Goal: Task Accomplishment & Management: Use online tool/utility

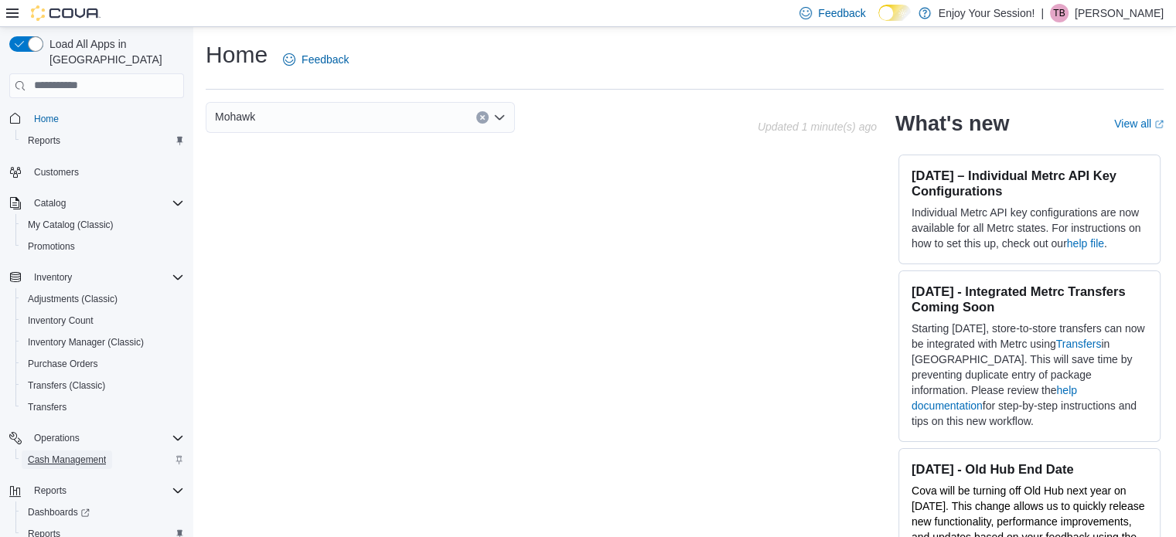
click at [68, 454] on span "Cash Management" at bounding box center [67, 460] width 78 height 12
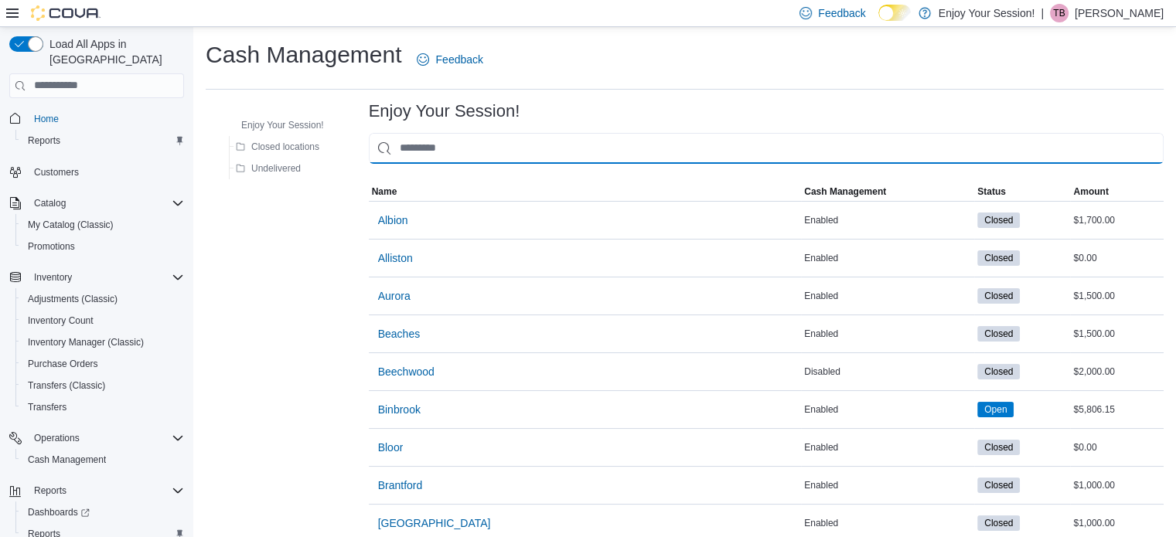
click at [539, 146] on input "This is a search bar. As you type, the results lower in the page will automatic…" at bounding box center [766, 148] width 795 height 31
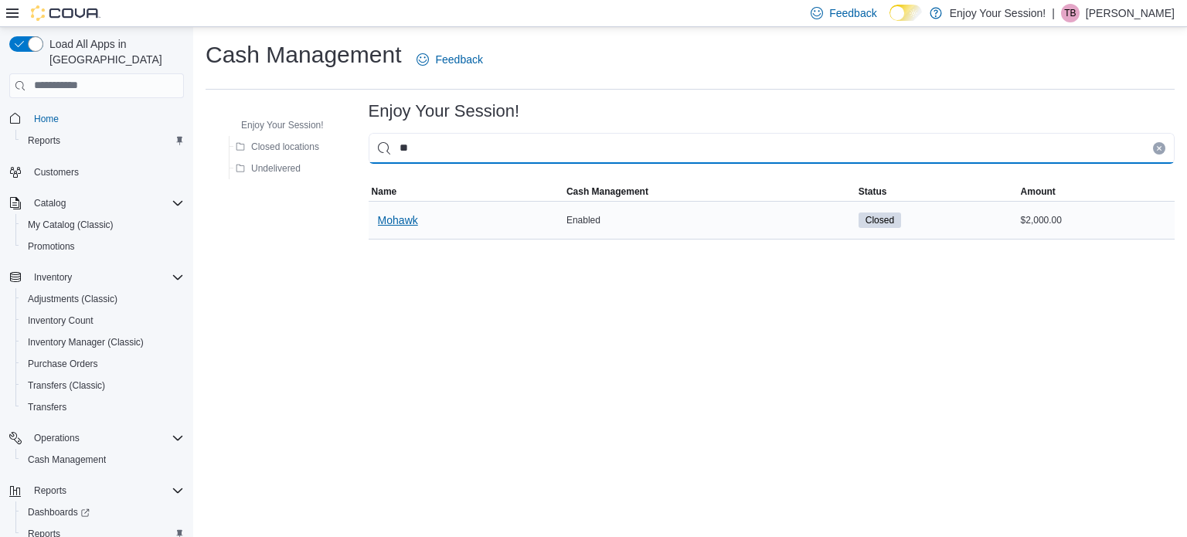
type input "**"
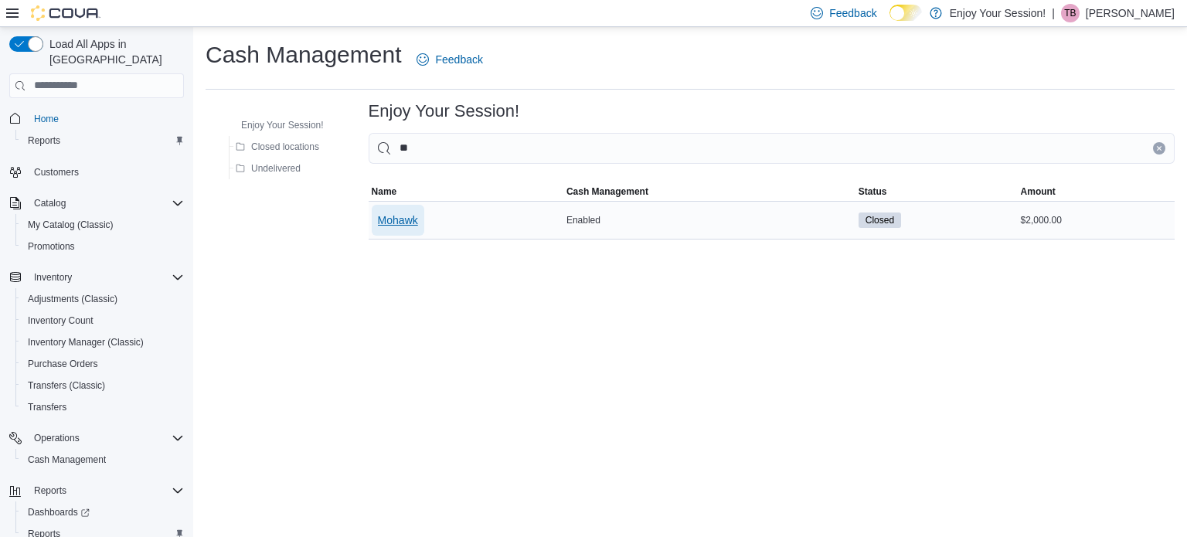
click at [383, 218] on span "Mohawk" at bounding box center [398, 220] width 40 height 15
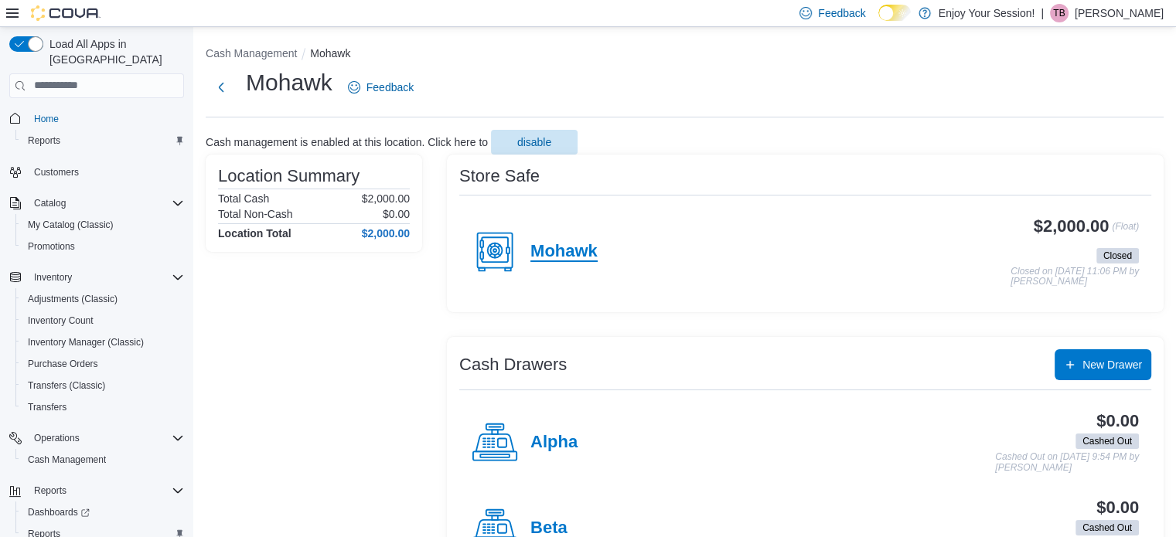
click at [561, 250] on h4 "Mohawk" at bounding box center [563, 252] width 67 height 20
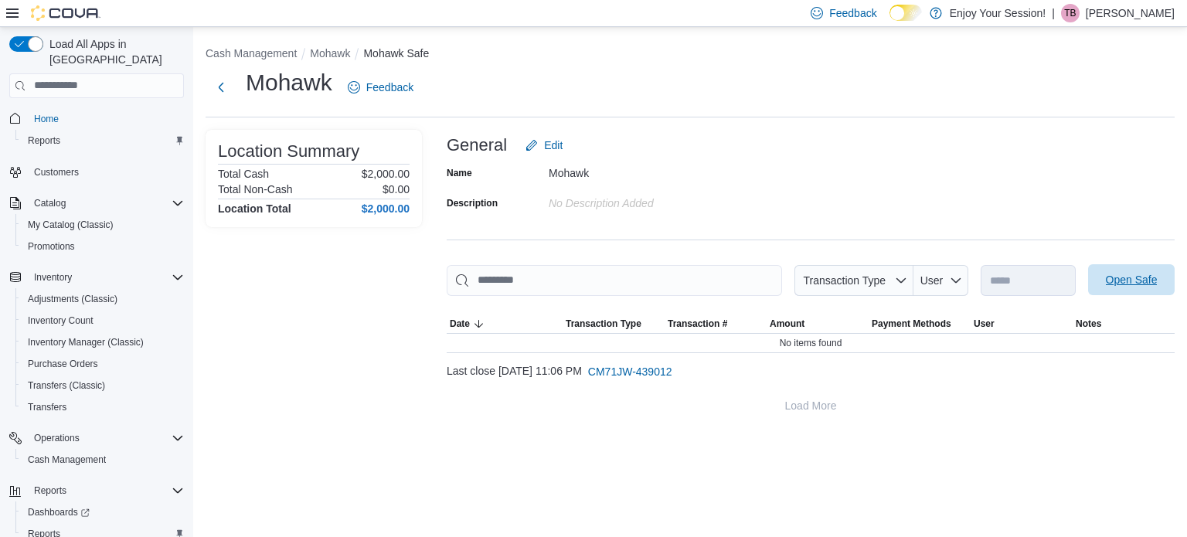
click at [1134, 285] on span "Open Safe" at bounding box center [1132, 279] width 52 height 15
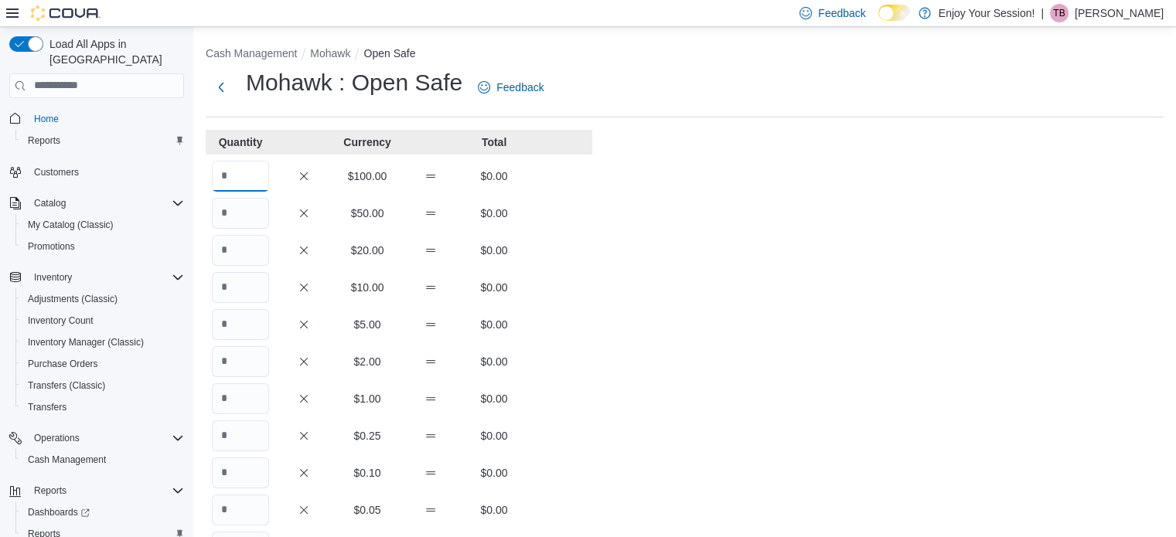
click at [244, 182] on input "Quantity" at bounding box center [240, 176] width 57 height 31
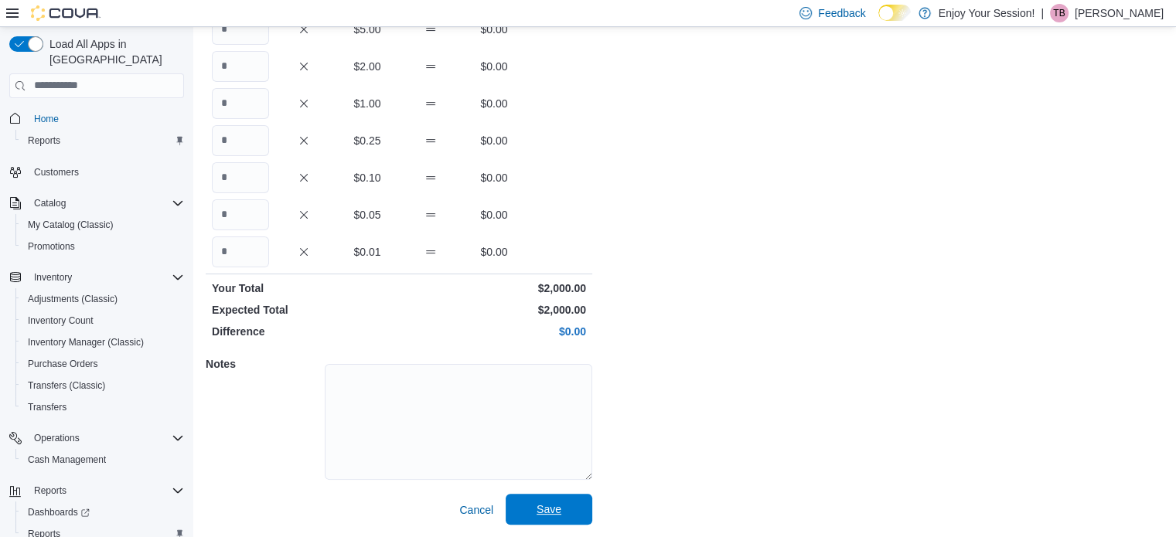
type input "**"
click at [562, 503] on span "Save" at bounding box center [549, 509] width 68 height 31
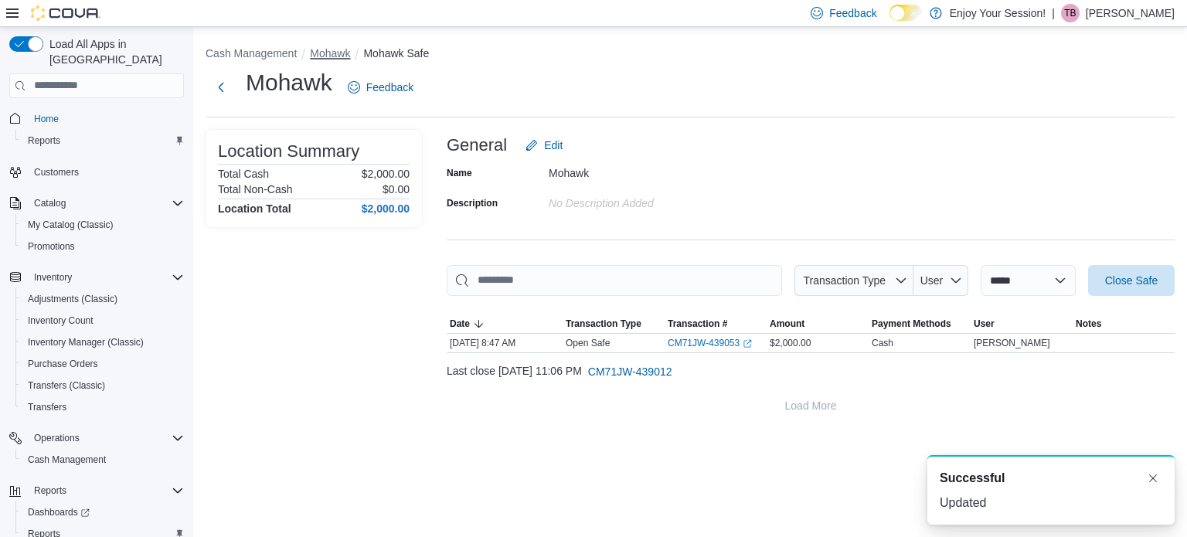
click at [335, 49] on button "Mohawk" at bounding box center [330, 53] width 40 height 12
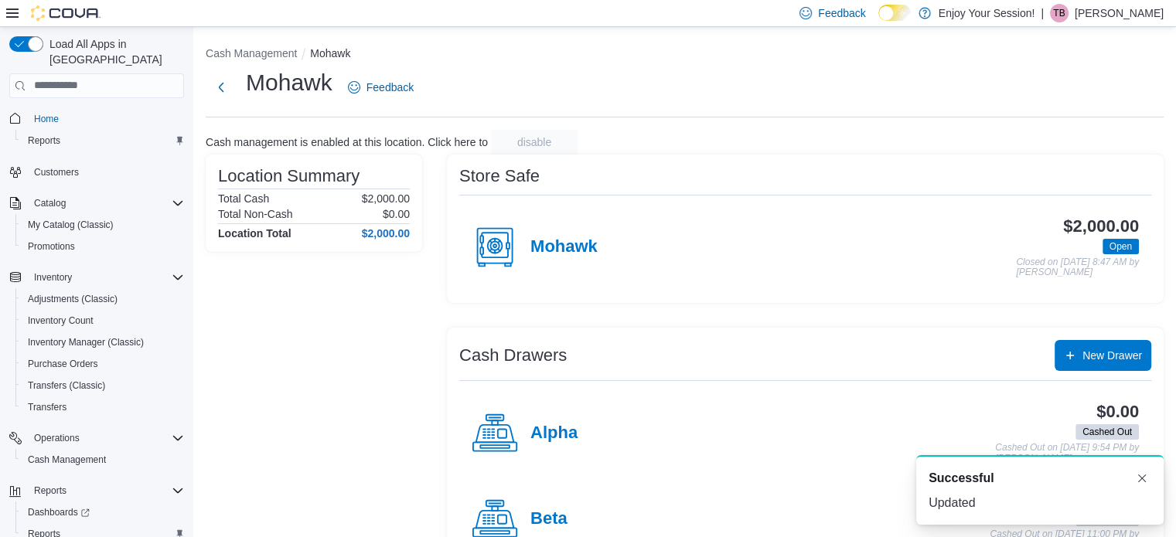
scroll to position [49, 0]
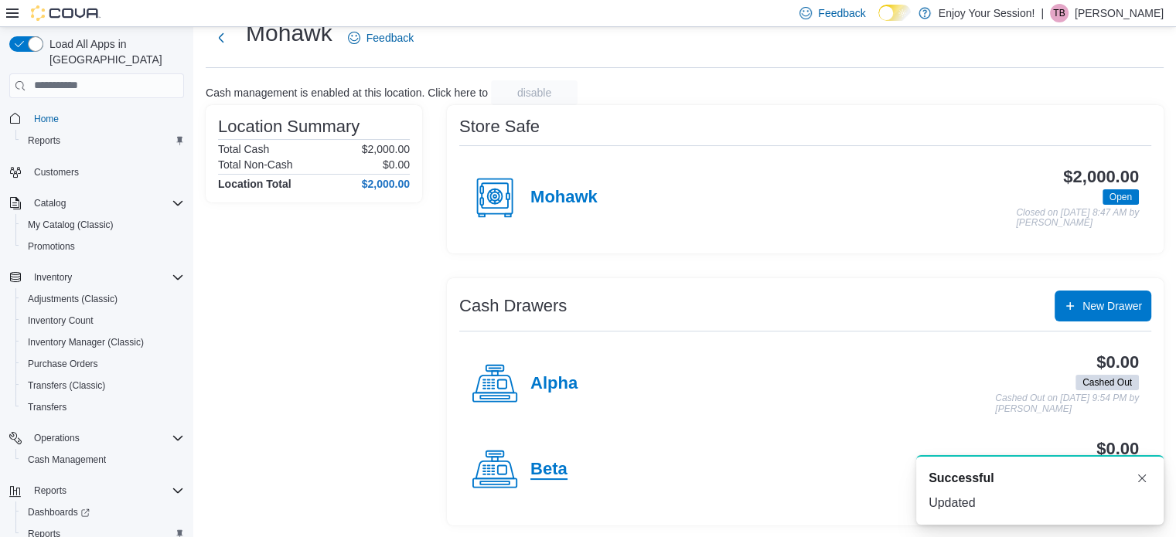
click at [558, 460] on h4 "Beta" at bounding box center [548, 470] width 37 height 20
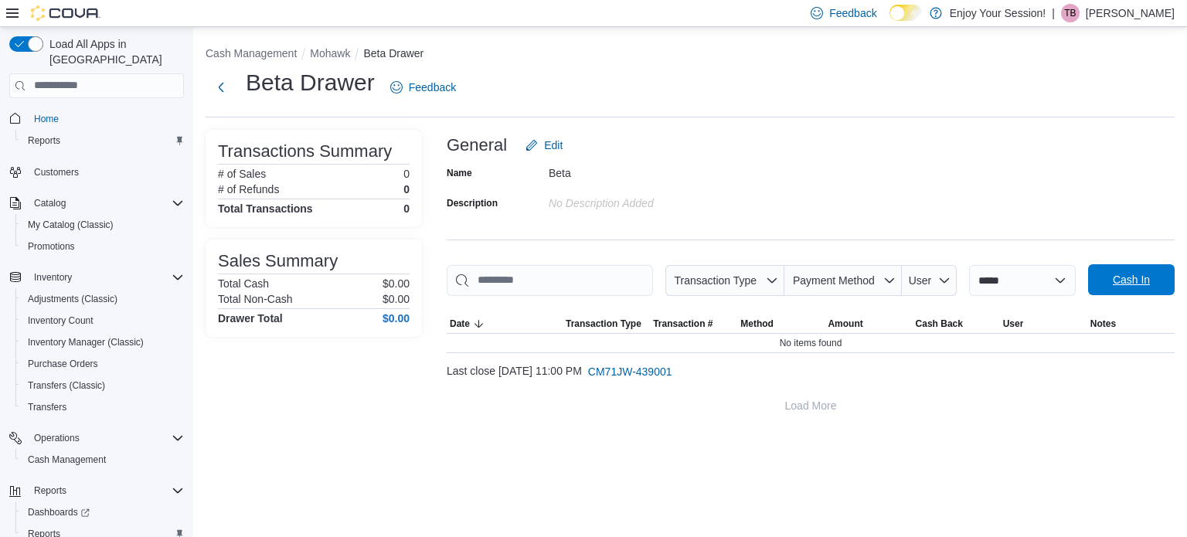
click at [1133, 274] on span "Cash In" at bounding box center [1131, 279] width 37 height 15
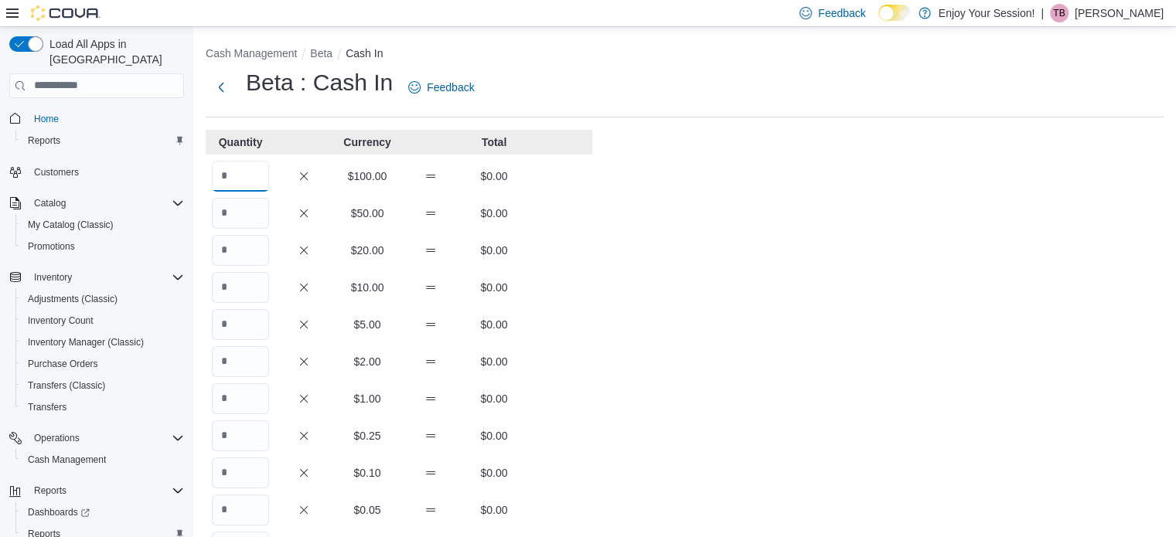
click at [254, 173] on input "Quantity" at bounding box center [240, 176] width 57 height 31
type input "*"
click at [223, 86] on button "Next" at bounding box center [221, 86] width 31 height 31
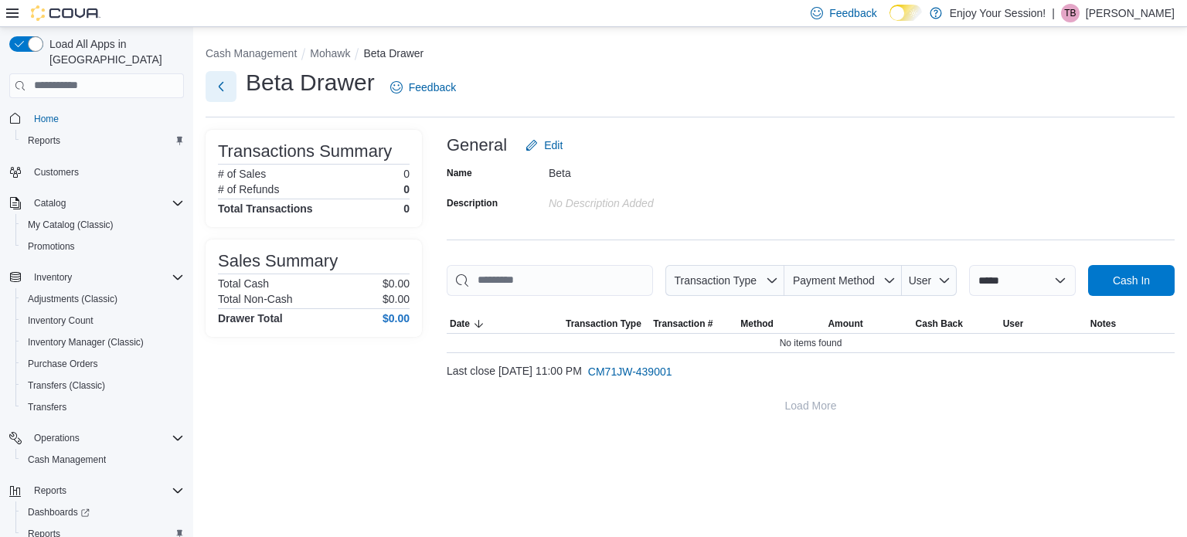
click at [223, 80] on button "Next" at bounding box center [221, 86] width 31 height 31
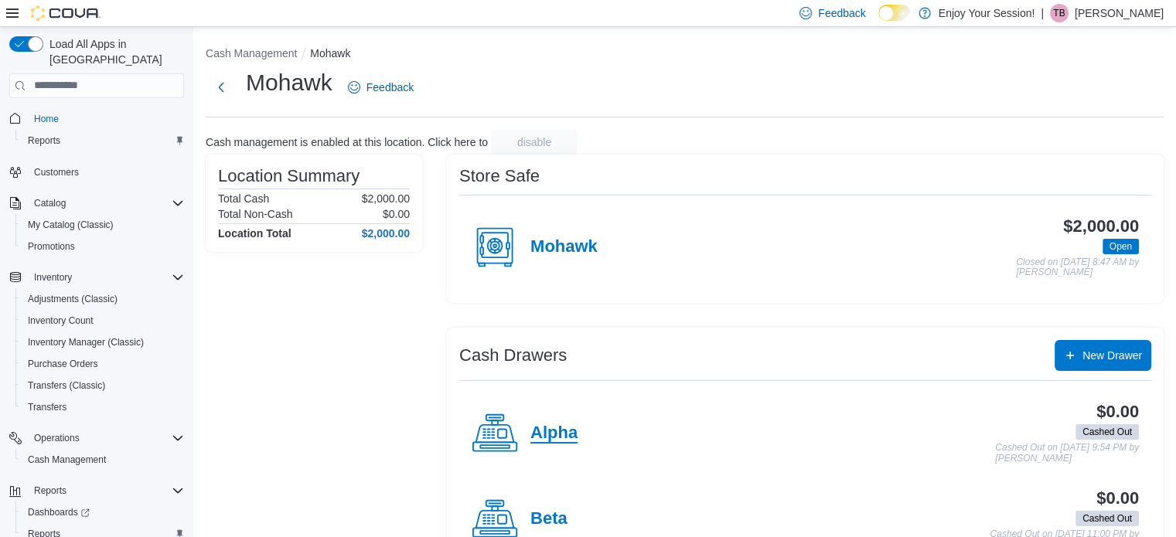
click at [543, 432] on h4 "Alpha" at bounding box center [553, 434] width 47 height 20
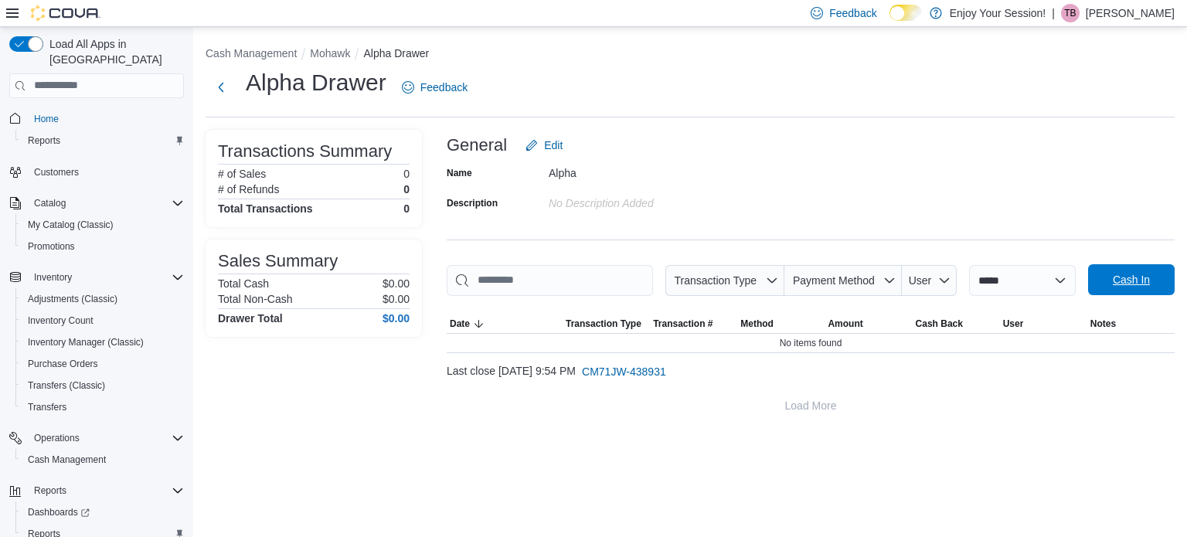
click at [1120, 287] on span "Cash In" at bounding box center [1131, 279] width 37 height 15
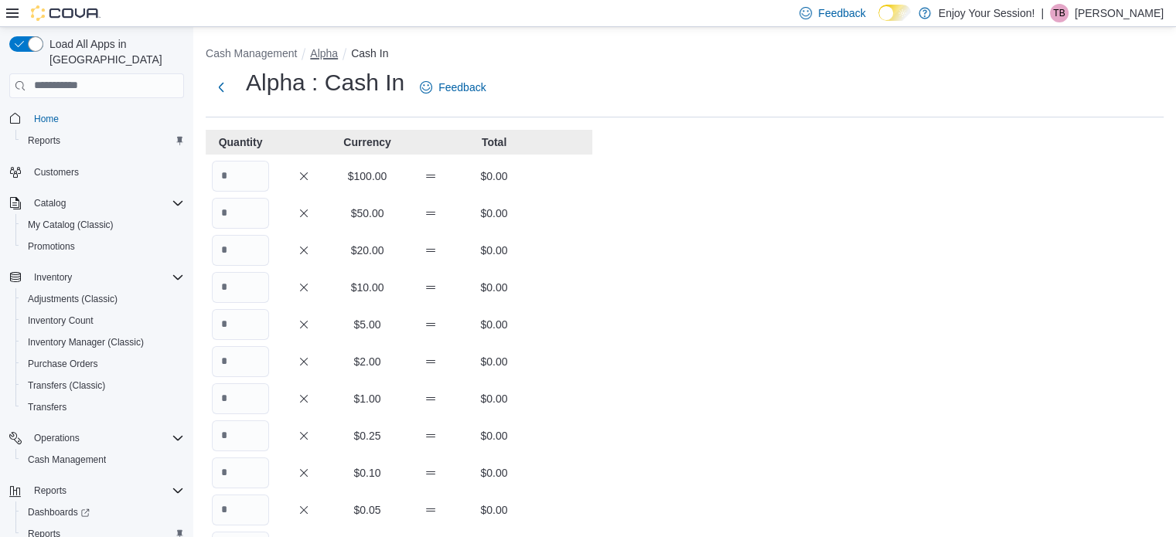
click at [322, 56] on button "Alpha" at bounding box center [324, 53] width 28 height 12
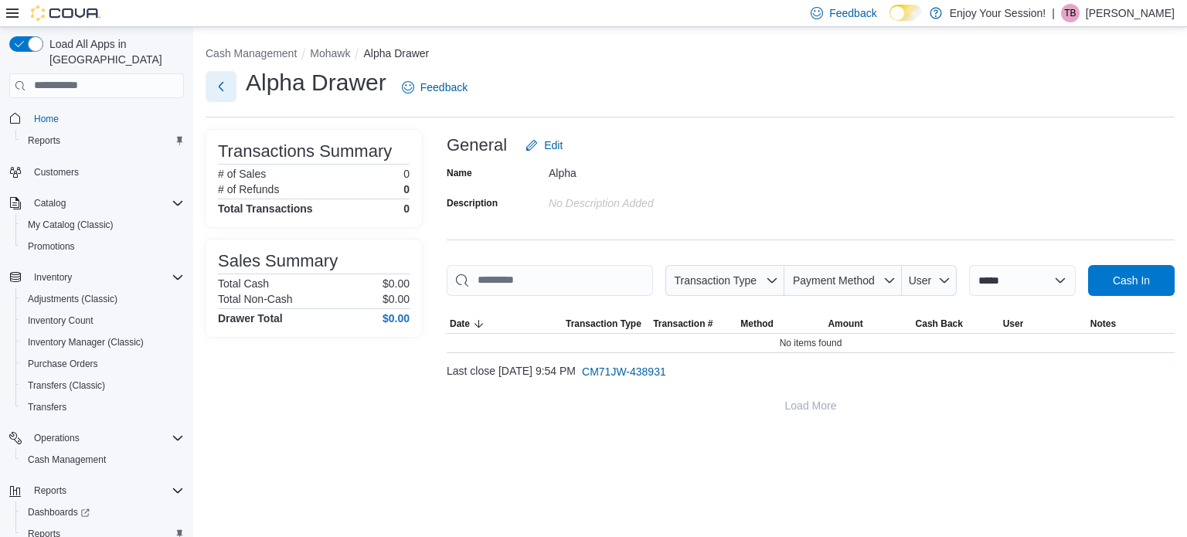
click at [221, 92] on button "Next" at bounding box center [221, 86] width 31 height 31
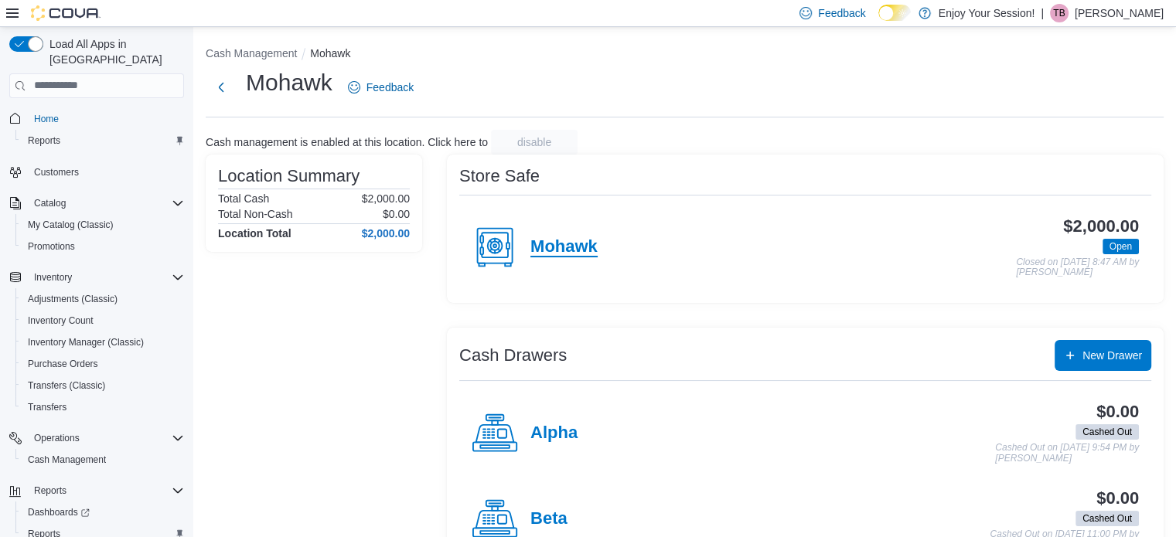
click at [583, 240] on h4 "Mohawk" at bounding box center [563, 247] width 67 height 20
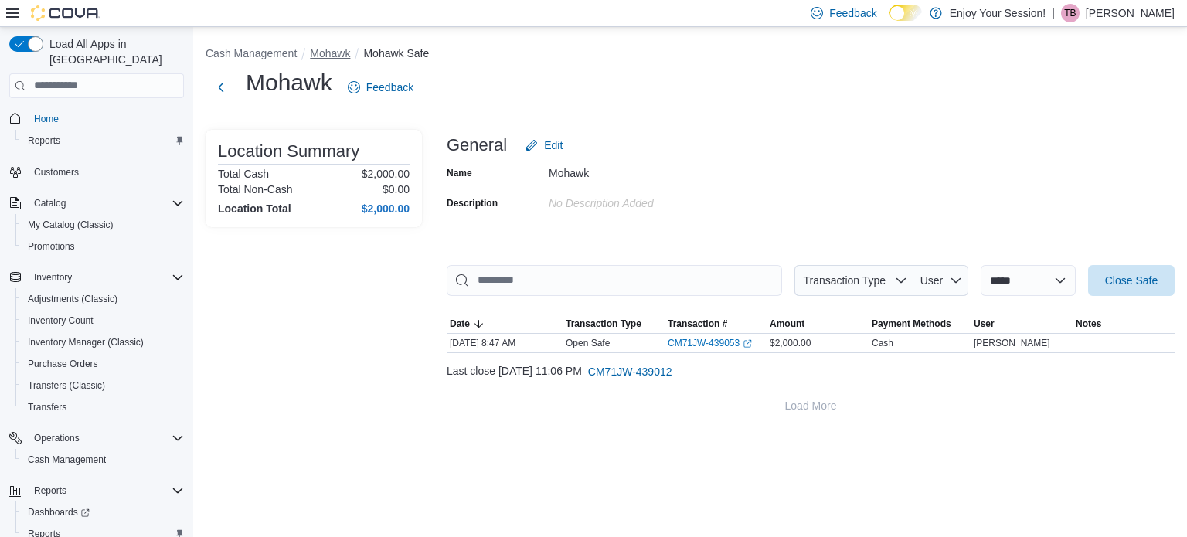
click at [337, 51] on button "Mohawk" at bounding box center [330, 53] width 40 height 12
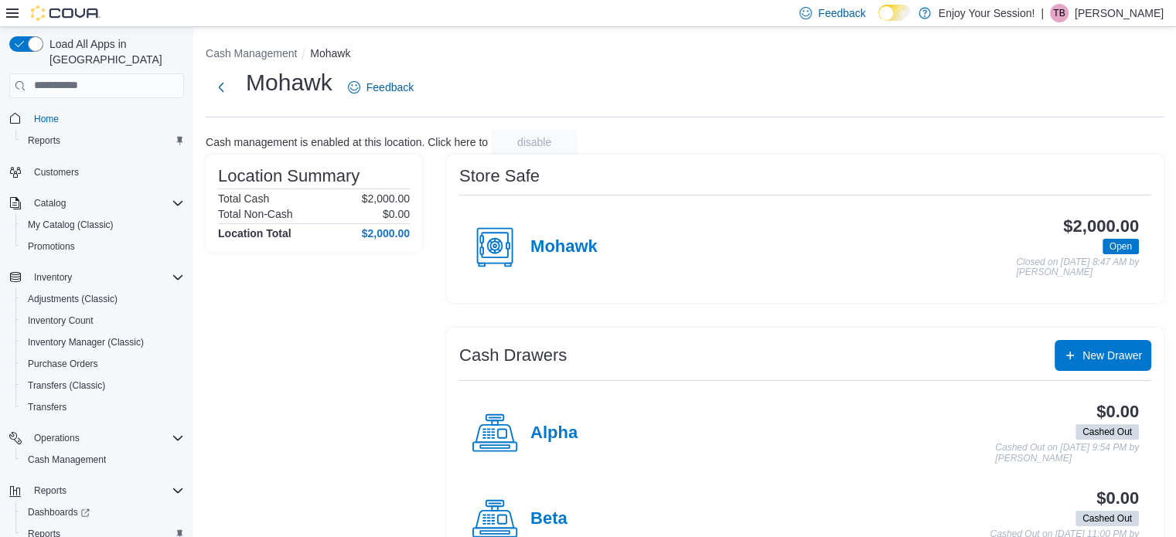
scroll to position [49, 0]
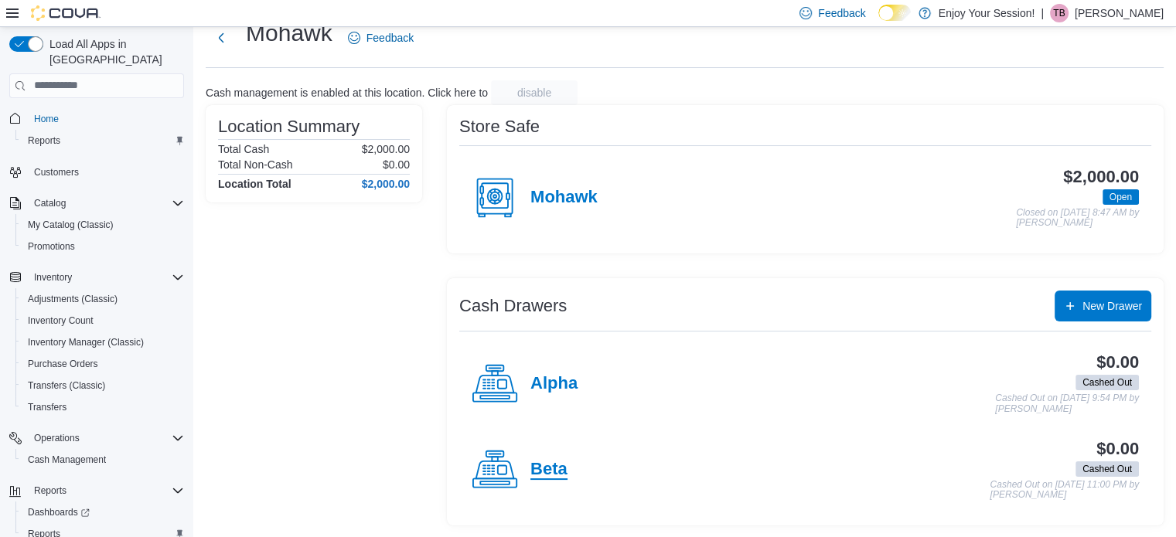
click at [554, 461] on h4 "Beta" at bounding box center [548, 470] width 37 height 20
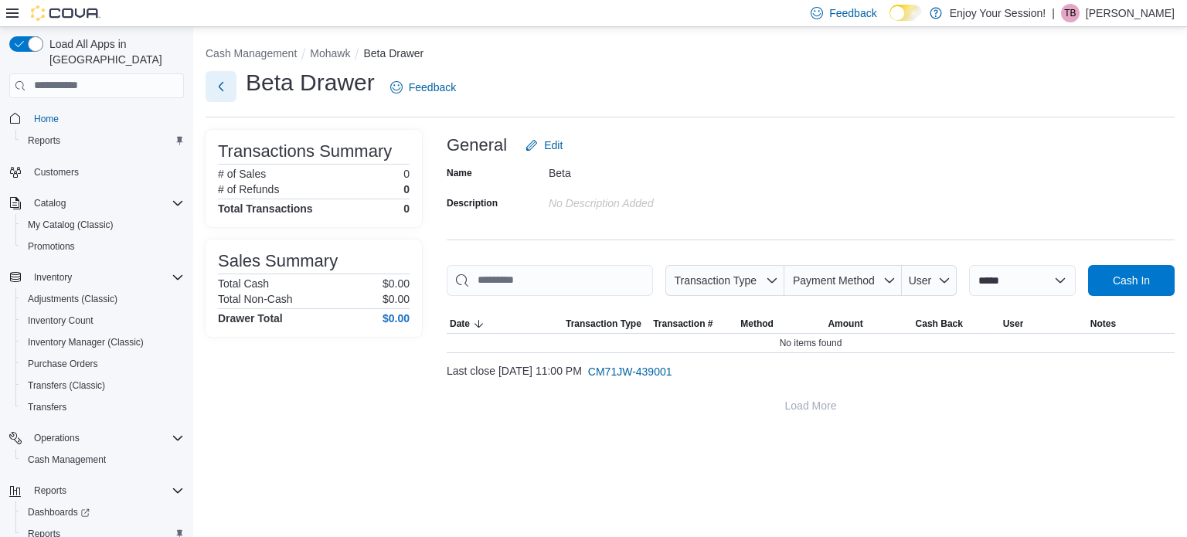
click at [229, 80] on button "Next" at bounding box center [221, 86] width 31 height 31
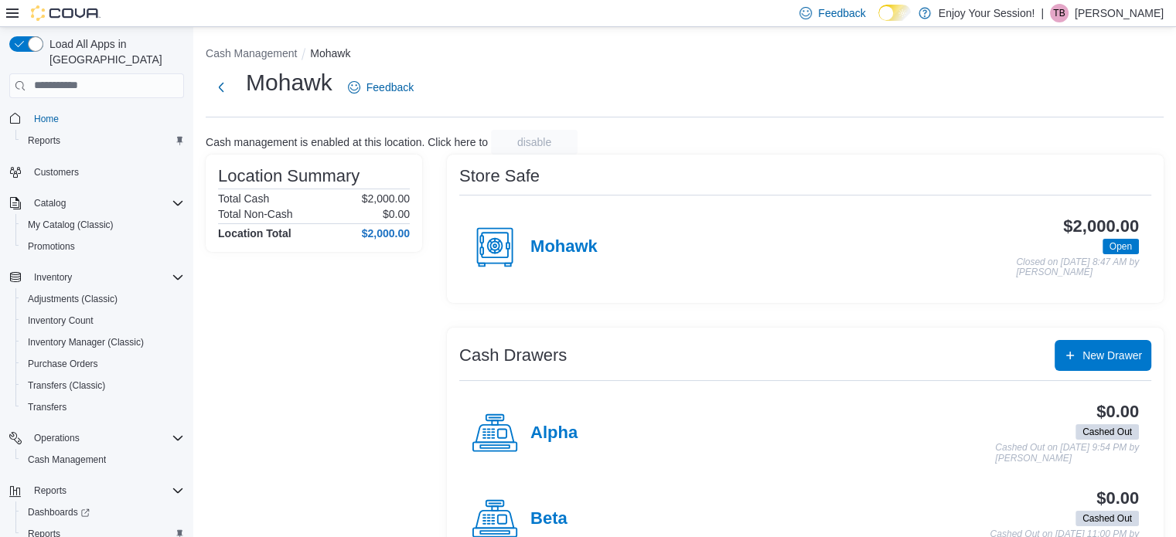
scroll to position [49, 0]
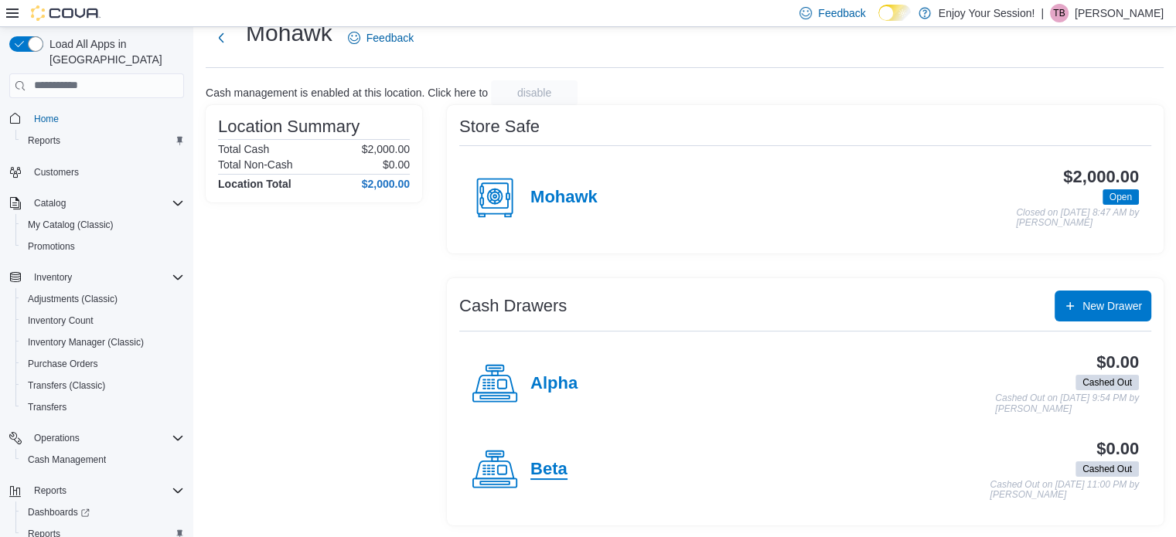
click at [556, 465] on h4 "Beta" at bounding box center [548, 470] width 37 height 20
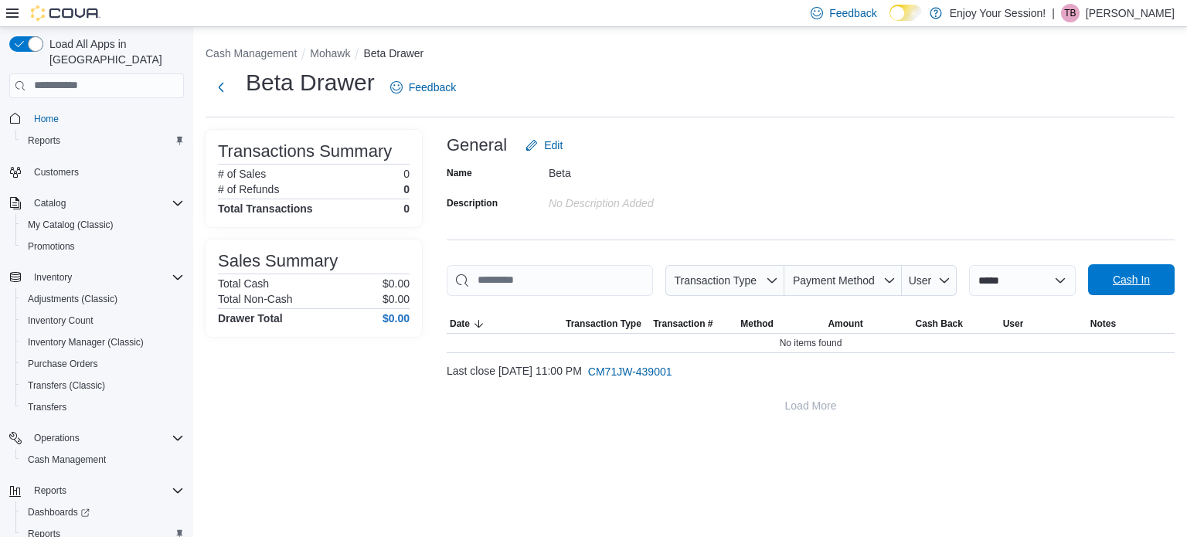
click at [1129, 274] on span "Cash In" at bounding box center [1131, 279] width 37 height 15
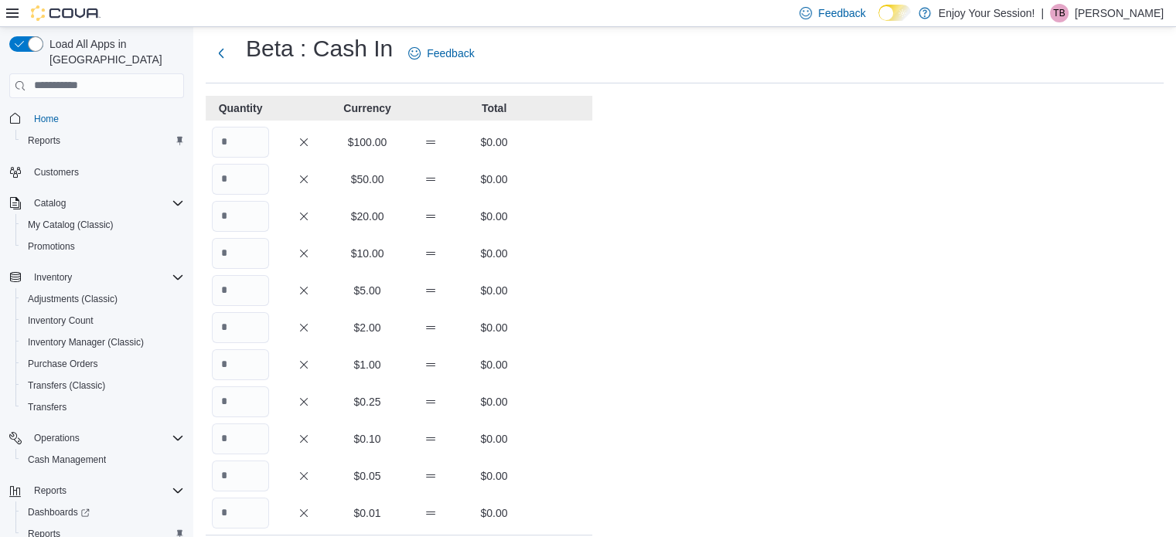
scroll to position [20, 0]
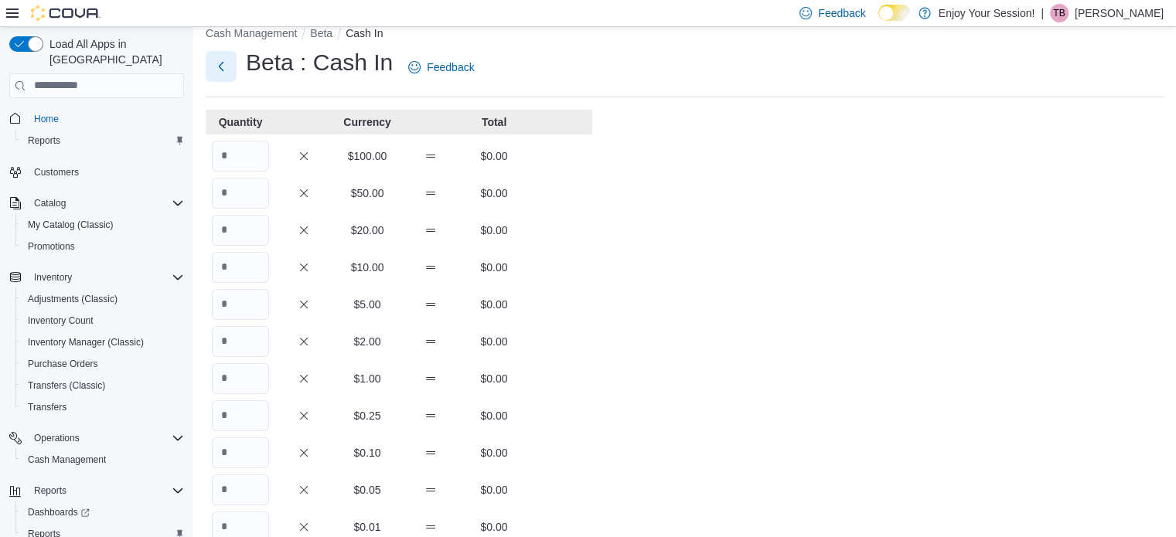
click at [224, 70] on button "Next" at bounding box center [221, 66] width 31 height 31
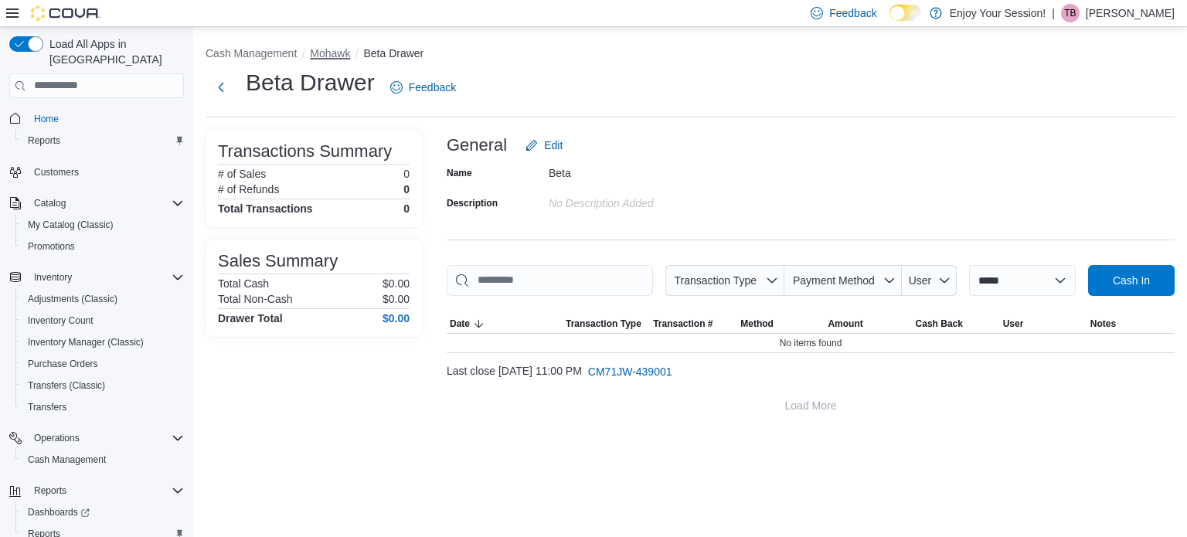
click at [336, 49] on button "Mohawk" at bounding box center [330, 53] width 40 height 12
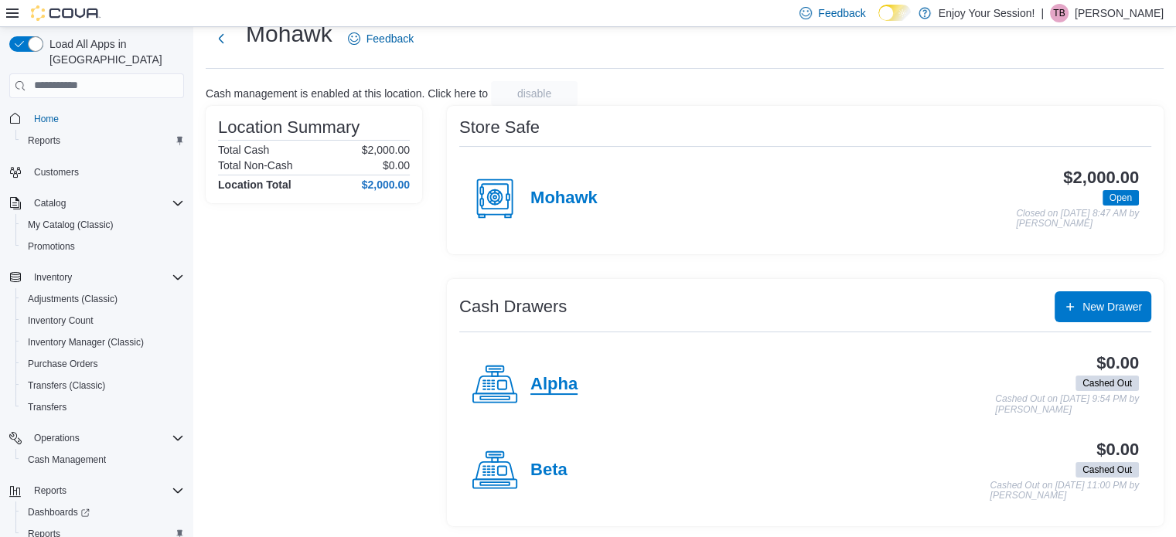
scroll to position [48, 0]
click at [557, 386] on h4 "Alpha" at bounding box center [553, 386] width 47 height 20
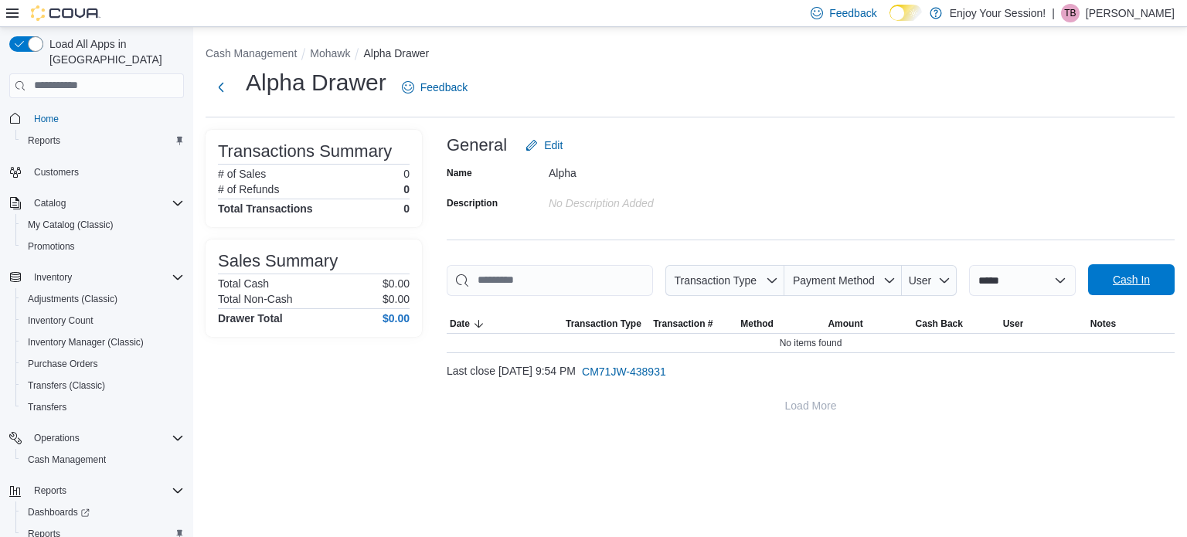
click at [1137, 280] on span "Cash In" at bounding box center [1131, 279] width 37 height 15
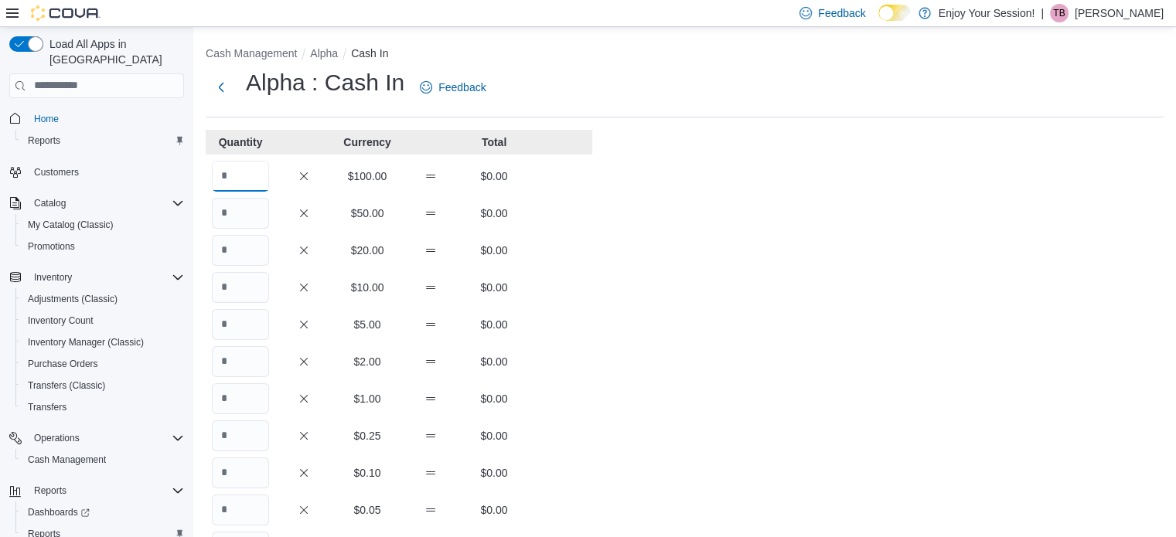
click at [255, 169] on input "Quantity" at bounding box center [240, 176] width 57 height 31
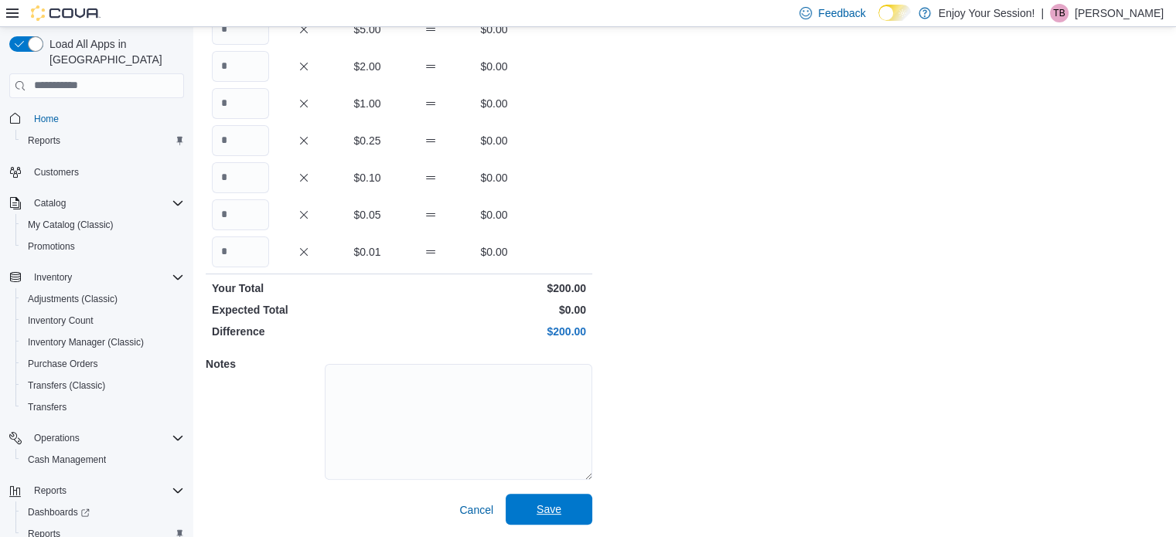
type input "*"
click at [561, 511] on span "Save" at bounding box center [549, 509] width 68 height 31
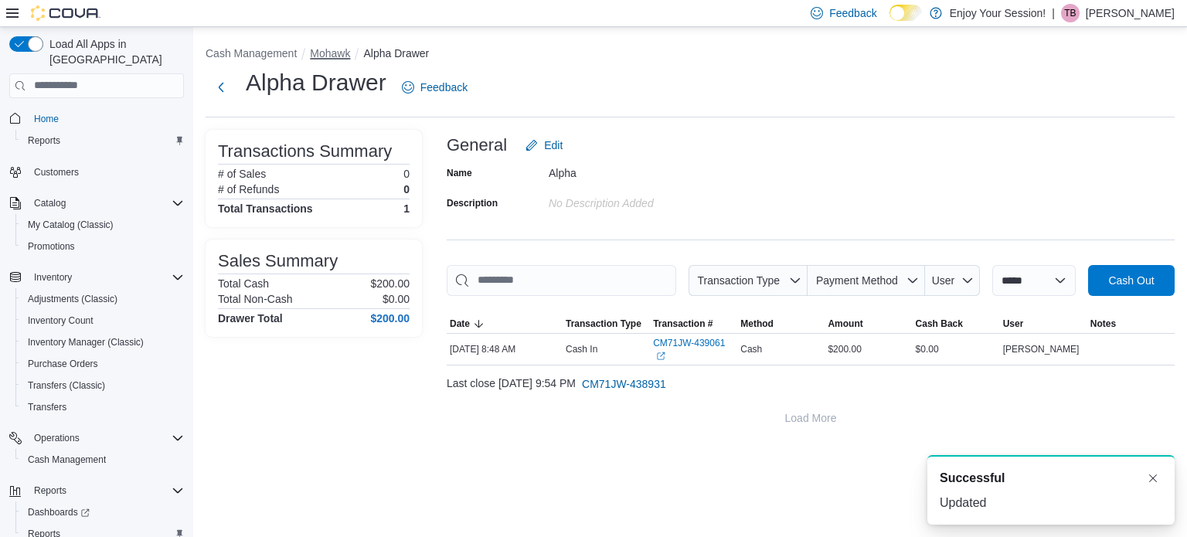
click at [332, 54] on button "Mohawk" at bounding box center [330, 53] width 40 height 12
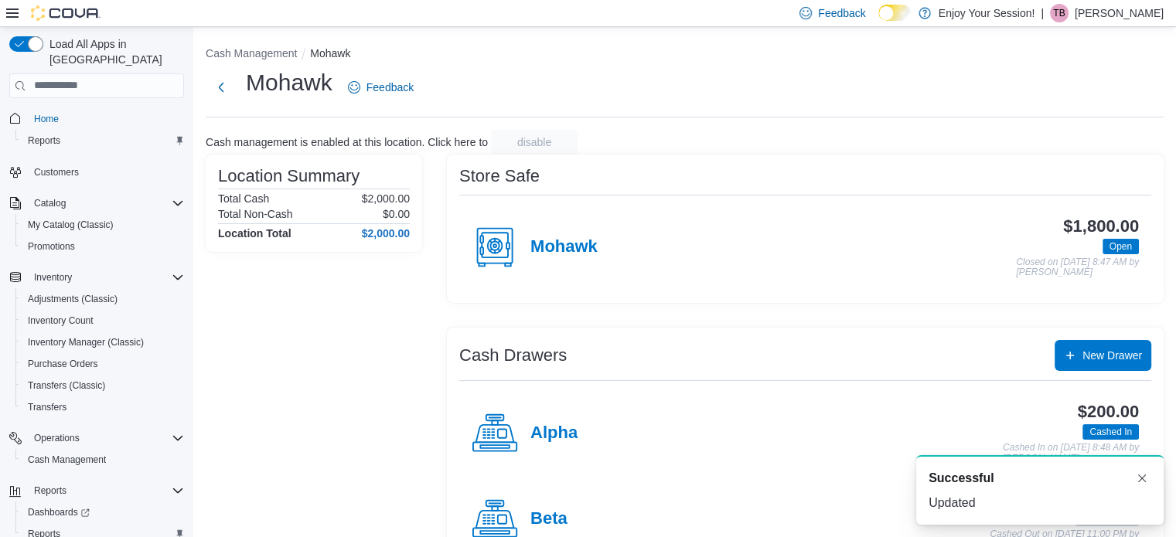
scroll to position [49, 0]
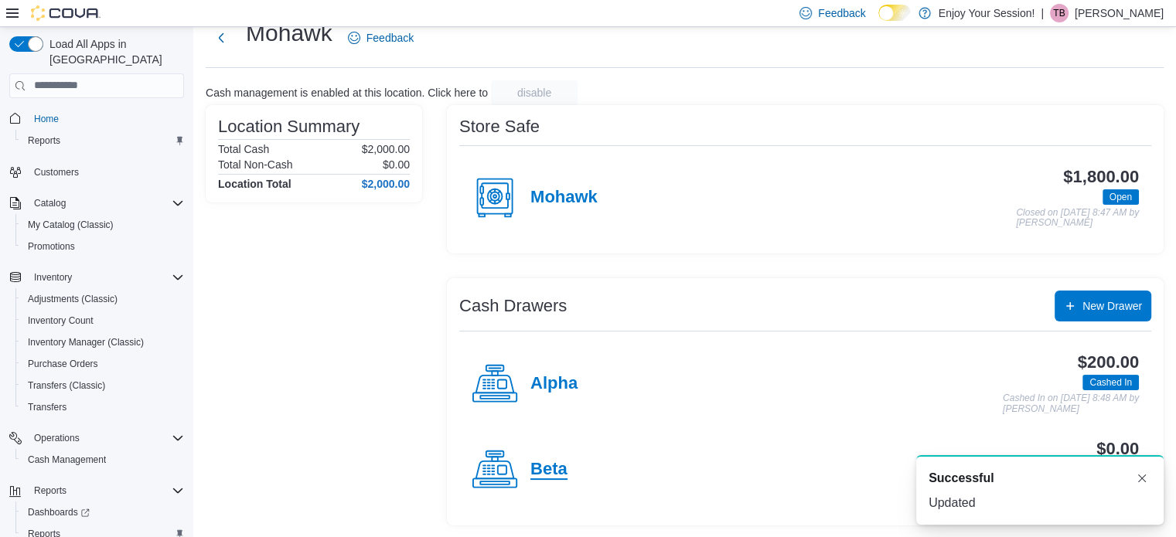
click at [554, 466] on h4 "Beta" at bounding box center [548, 470] width 37 height 20
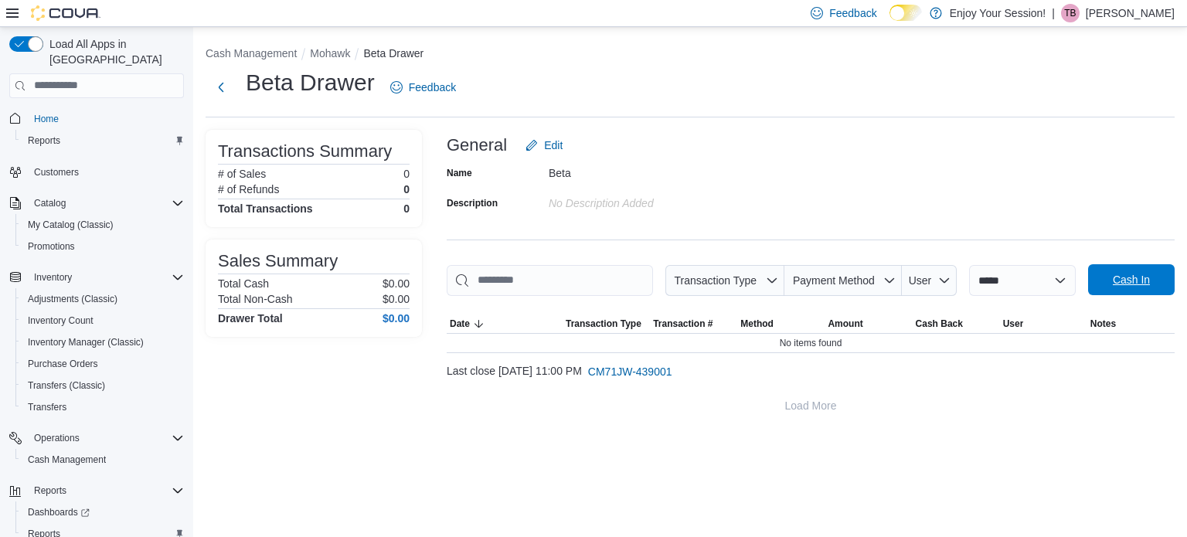
click at [1137, 287] on span "Cash In" at bounding box center [1132, 279] width 68 height 31
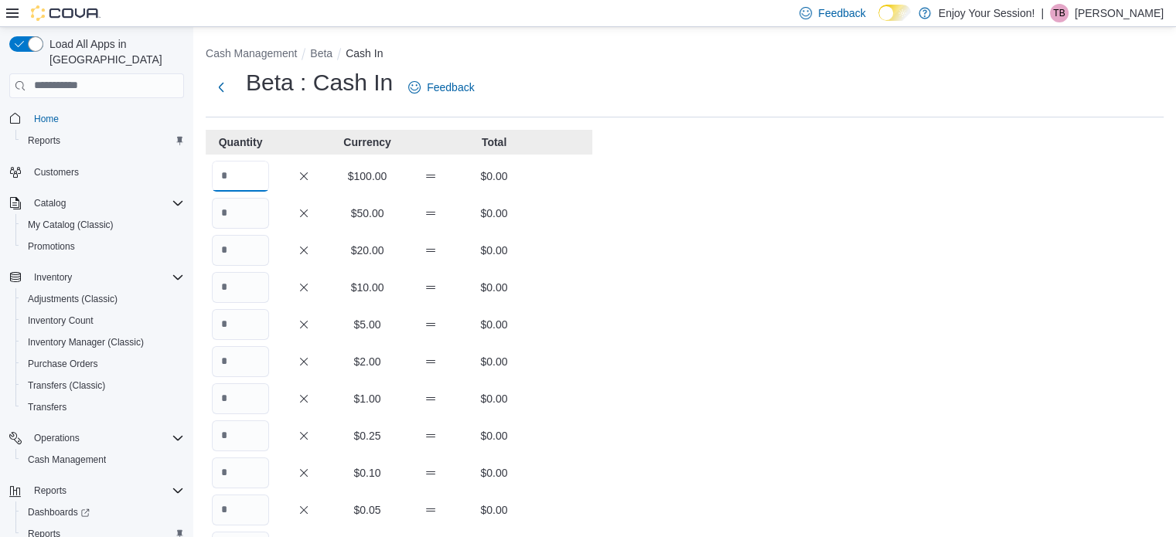
click at [233, 180] on input "Quantity" at bounding box center [240, 176] width 57 height 31
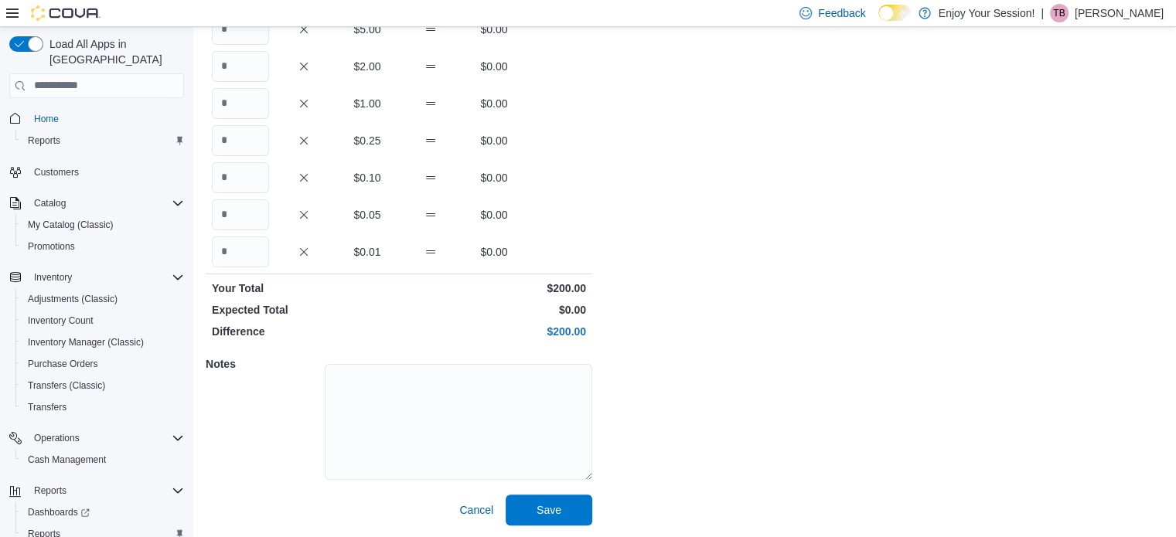
scroll to position [295, 0]
type input "*"
click at [573, 503] on span "Save" at bounding box center [549, 510] width 68 height 31
